Goal: Navigation & Orientation: Understand site structure

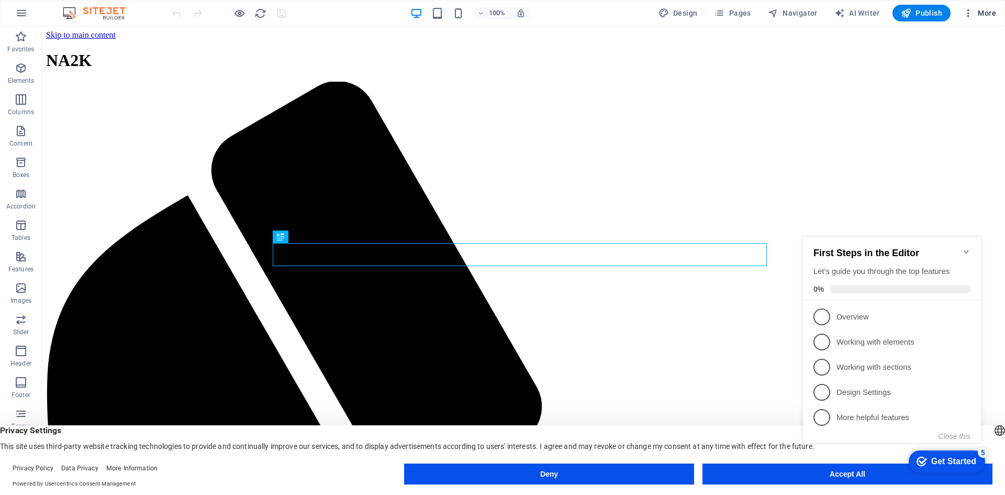
click at [969, 12] on icon "button" at bounding box center [968, 13] width 10 height 10
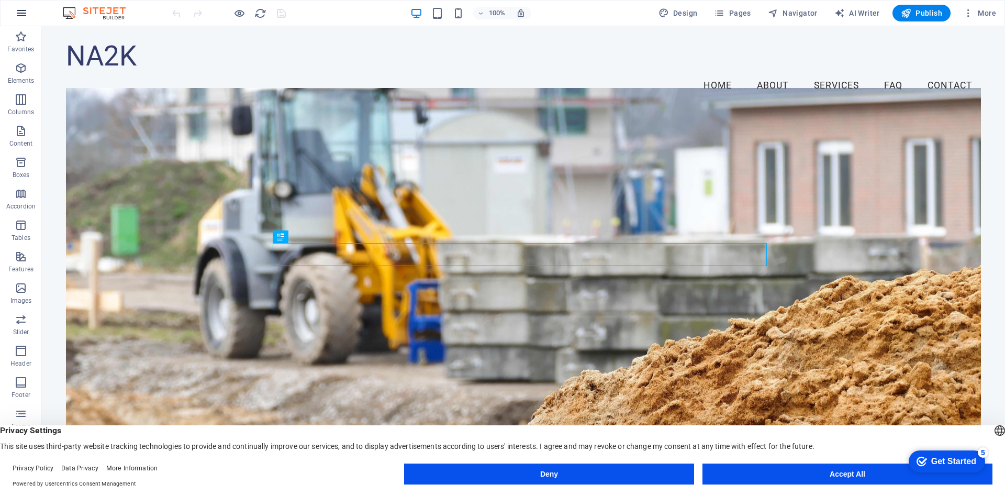
click at [17, 9] on icon "button" at bounding box center [21, 13] width 13 height 13
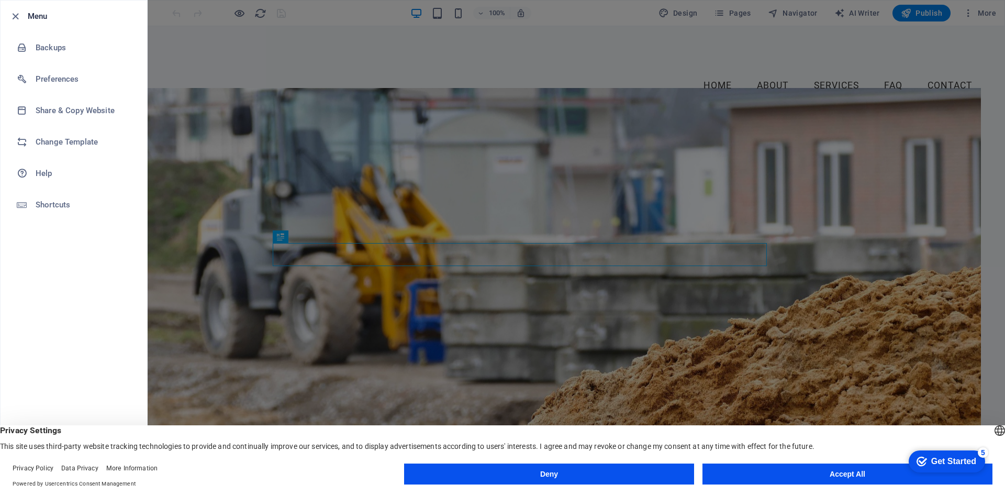
click at [838, 20] on div at bounding box center [502, 247] width 1005 height 495
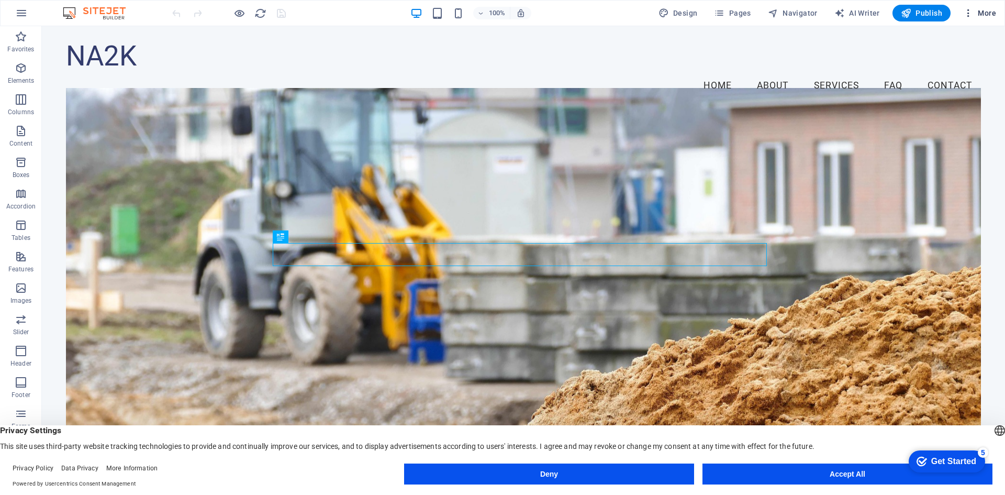
click at [980, 12] on span "More" at bounding box center [979, 13] width 33 height 10
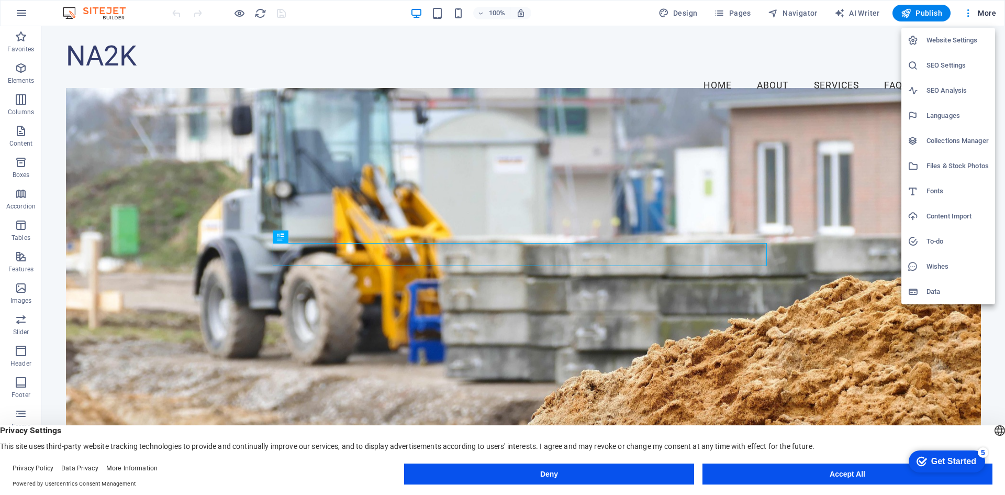
click at [853, 53] on div at bounding box center [502, 247] width 1005 height 495
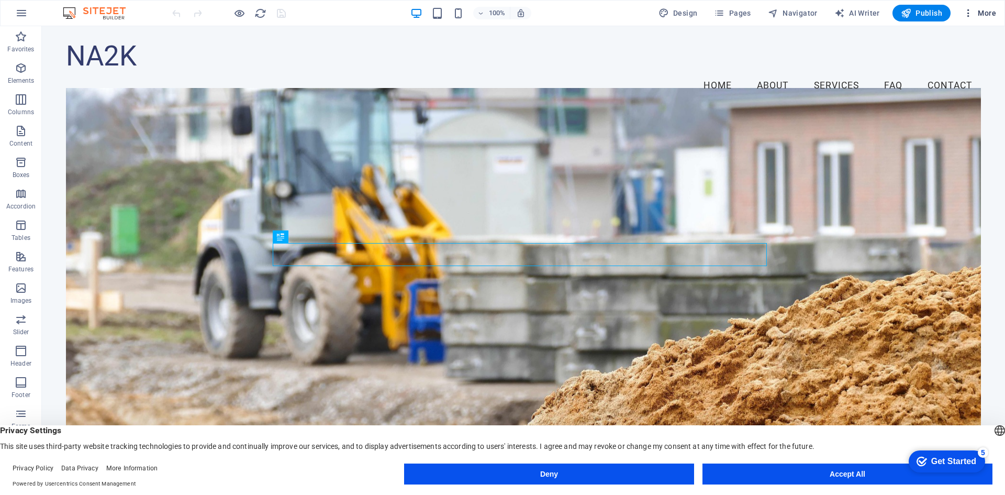
click at [974, 10] on span "More" at bounding box center [979, 13] width 33 height 10
